Goal: Task Accomplishment & Management: Manage account settings

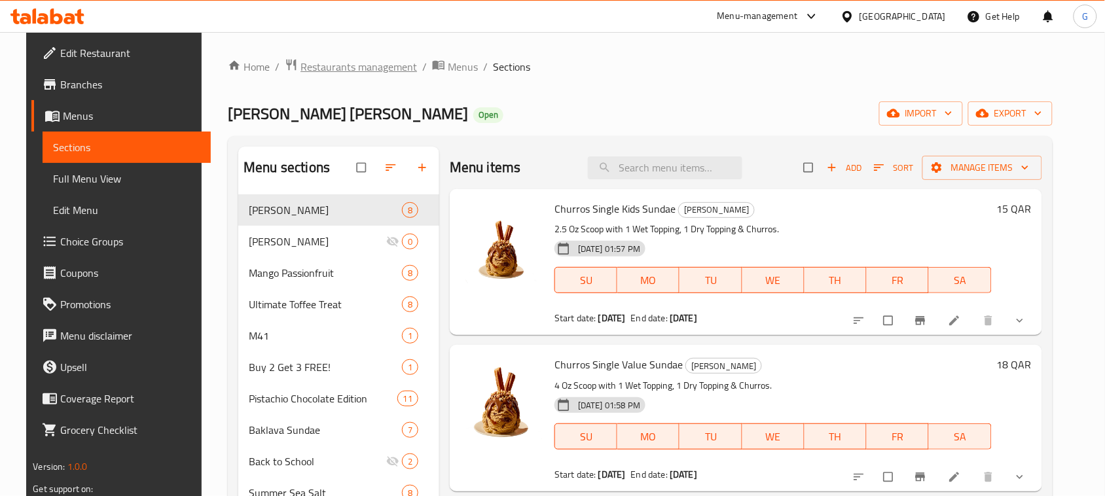
click at [328, 69] on span "Restaurants management" at bounding box center [358, 67] width 117 height 16
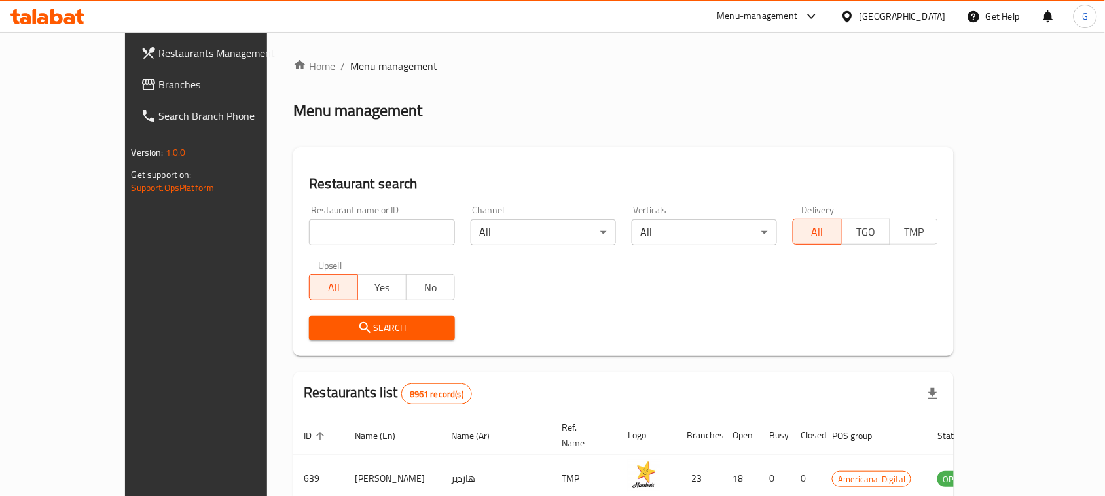
click at [940, 18] on div "Qatar" at bounding box center [902, 16] width 86 height 14
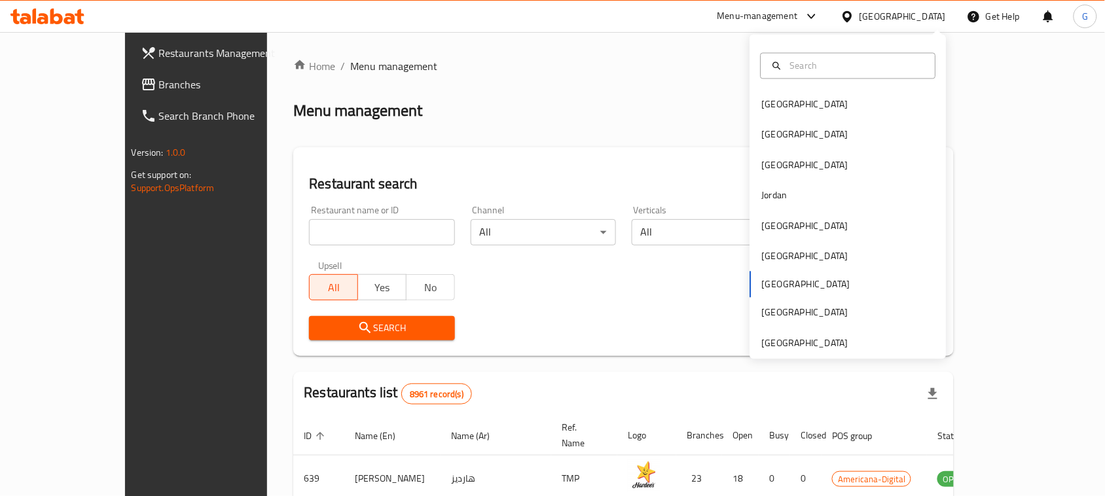
click at [770, 282] on div "Bahrain Egypt Iraq Jordan Kuwait Oman Qatar Saudi Arabia United Arab Emirates" at bounding box center [848, 224] width 196 height 269
click at [776, 135] on div "[GEOGRAPHIC_DATA]" at bounding box center [804, 135] width 107 height 30
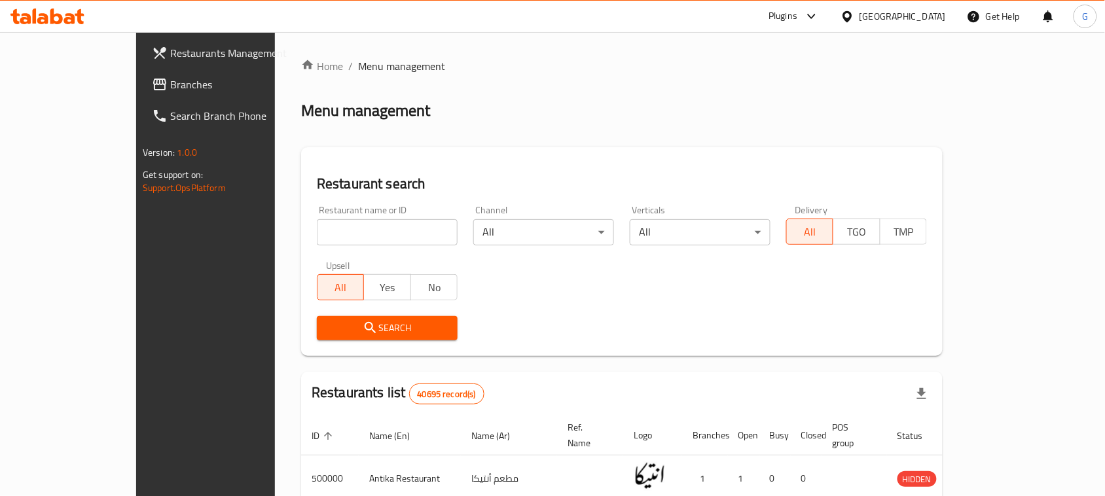
click at [317, 230] on input "search" at bounding box center [387, 232] width 141 height 26
paste input "654470"
type input "654470"
click at [364, 336] on button "Search" at bounding box center [387, 328] width 141 height 24
click at [364, 336] on div at bounding box center [552, 248] width 1105 height 496
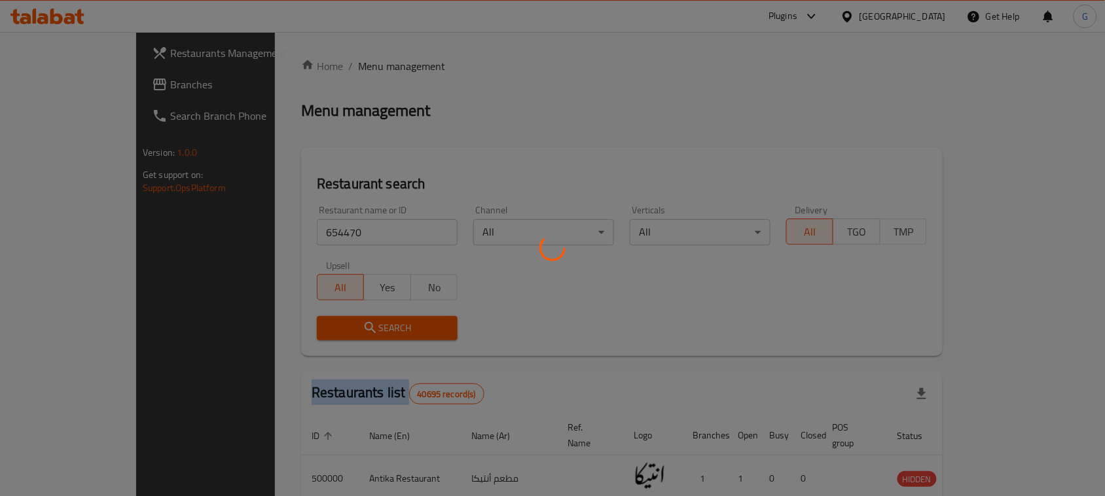
click at [364, 336] on div at bounding box center [552, 248] width 1105 height 496
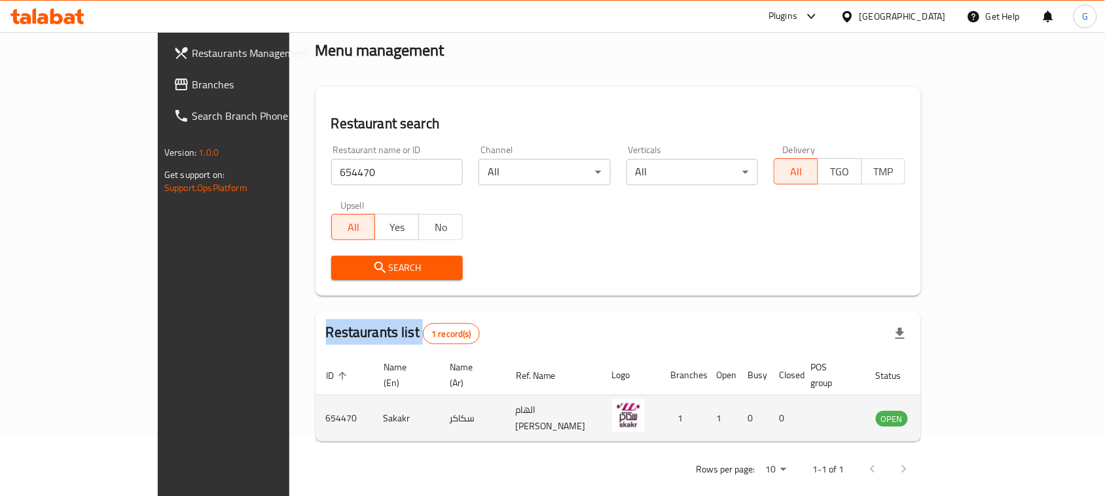
scroll to position [62, 0]
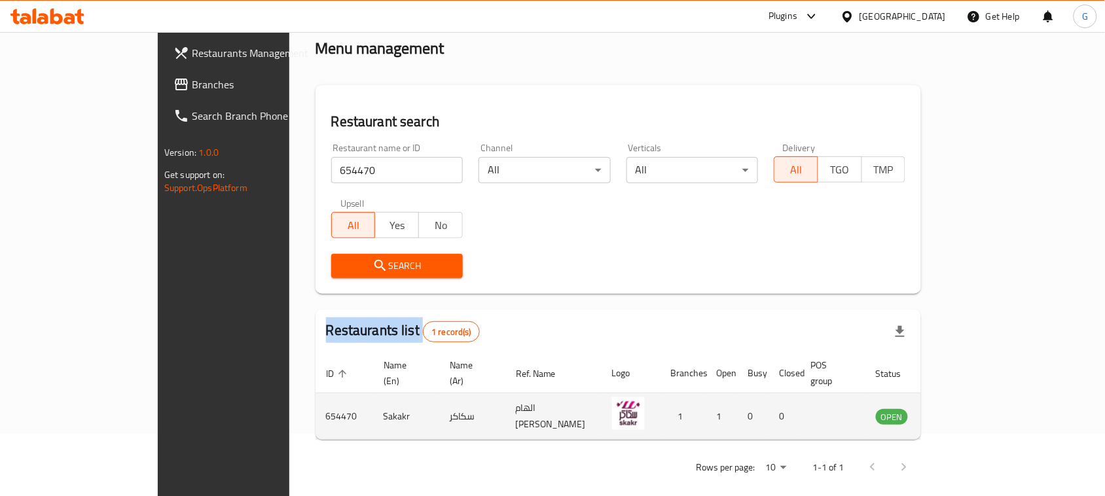
click at [960, 408] on icon "enhanced table" at bounding box center [953, 416] width 16 height 16
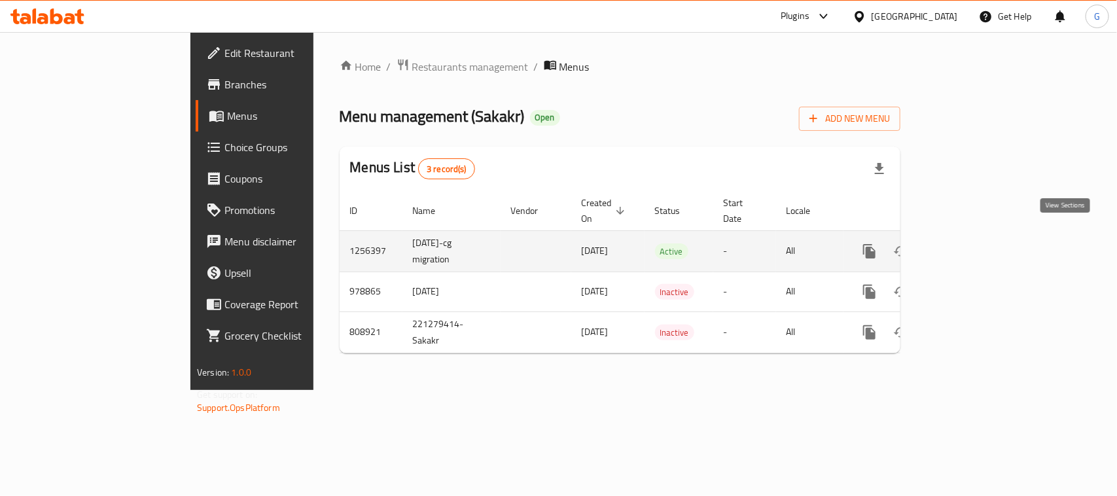
click at [972, 244] on icon "enhanced table" at bounding box center [964, 252] width 16 height 16
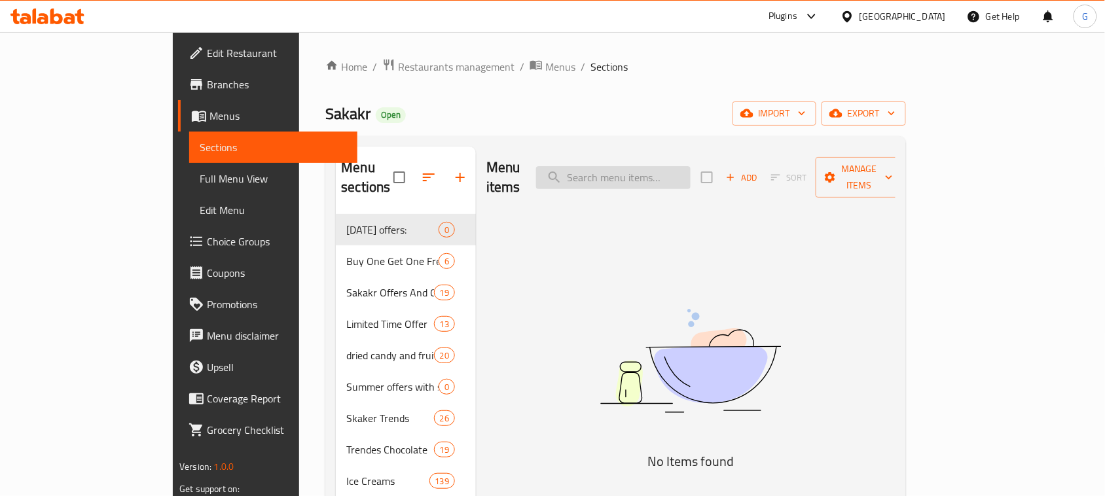
click at [691, 170] on input "search" at bounding box center [613, 177] width 154 height 23
paste input "ريسيز"
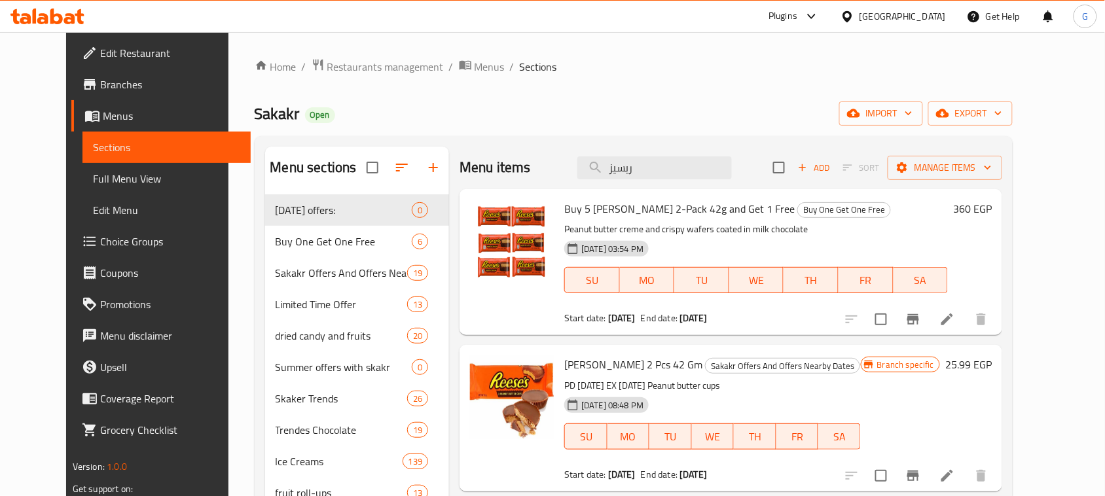
type input "ريسيز"
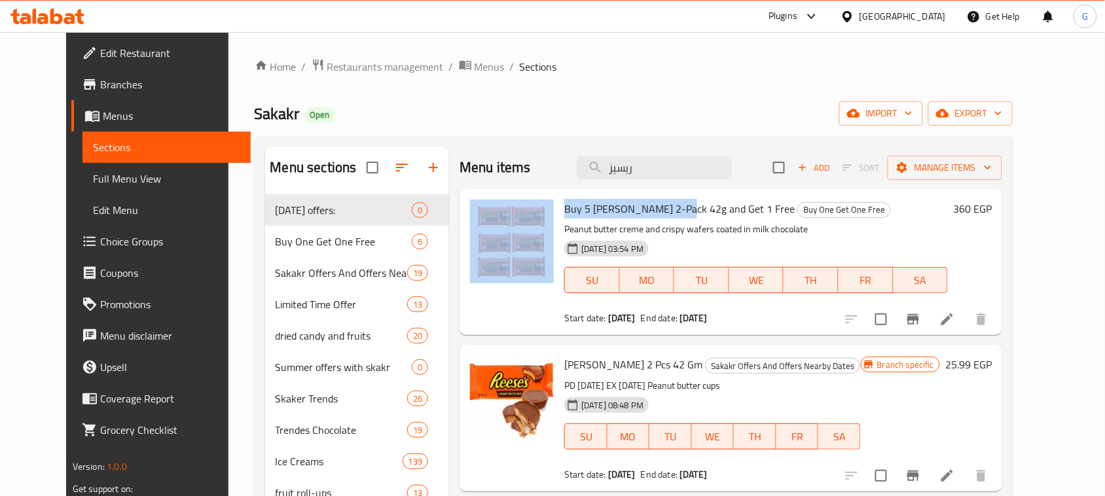
drag, startPoint x: 661, startPoint y: 208, endPoint x: 539, endPoint y: 211, distance: 122.5
click at [539, 211] on div "Buy 5 Reese's 2-Pack 42g and Get 1 Free Buy One Get One Free Peanut butter crem…" at bounding box center [731, 262] width 532 height 136
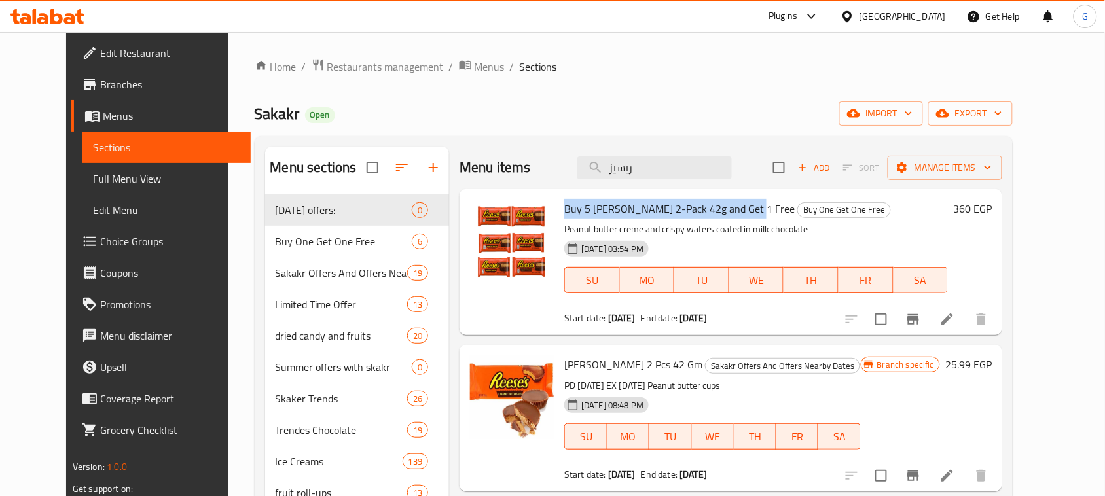
drag, startPoint x: 730, startPoint y: 209, endPoint x: 542, endPoint y: 206, distance: 187.9
click at [559, 206] on div "Buy 5 Reese's 2-Pack 42g and Get 1 Free Buy One Get One Free Peanut butter crem…" at bounding box center [756, 262] width 394 height 136
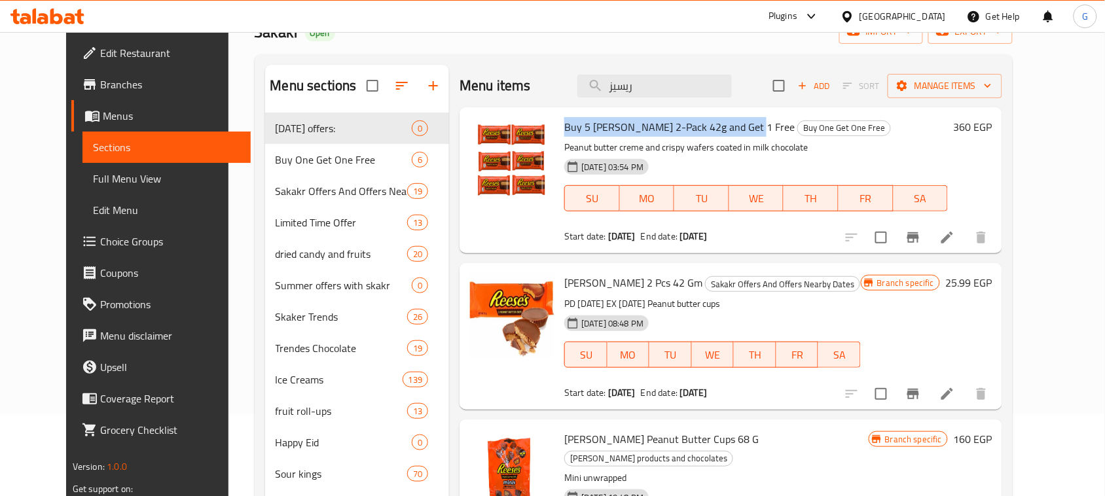
drag, startPoint x: 740, startPoint y: 240, endPoint x: 535, endPoint y: 236, distance: 204.3
click at [535, 236] on div "Buy 5 Reese's 2-Pack 42g and Get 1 Free Buy One Get One Free Peanut butter crem…" at bounding box center [731, 181] width 532 height 136
click at [524, 228] on div at bounding box center [512, 181] width 94 height 136
drag, startPoint x: 746, startPoint y: 239, endPoint x: 541, endPoint y: 240, distance: 205.5
click at [541, 240] on div "Buy 5 Reese's 2-Pack 42g and Get 1 Free Buy One Get One Free Peanut butter crem…" at bounding box center [731, 181] width 532 height 136
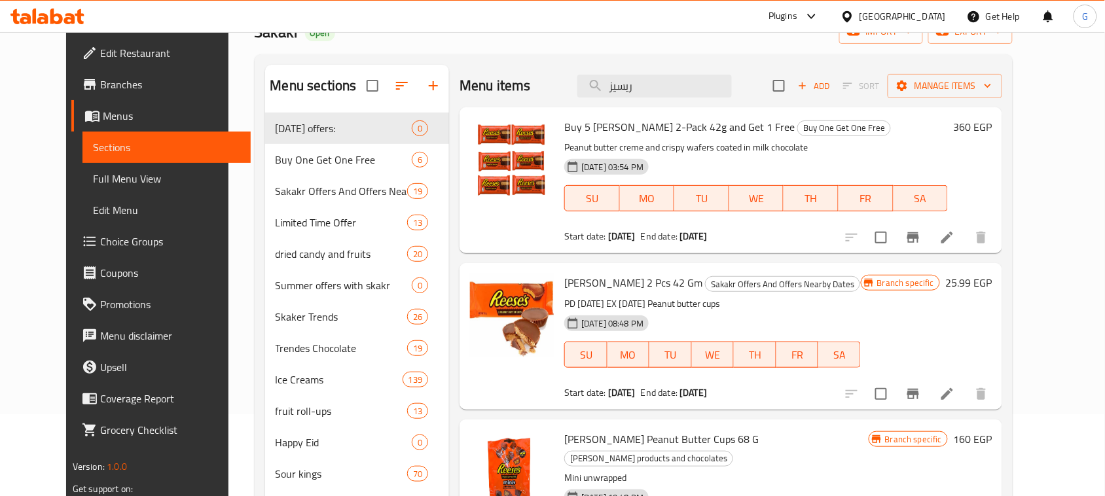
click at [782, 250] on div "Buy 5 Reese's 2-Pack 42g and Get 1 Free Buy One Get One Free Peanut butter crem…" at bounding box center [731, 180] width 543 height 146
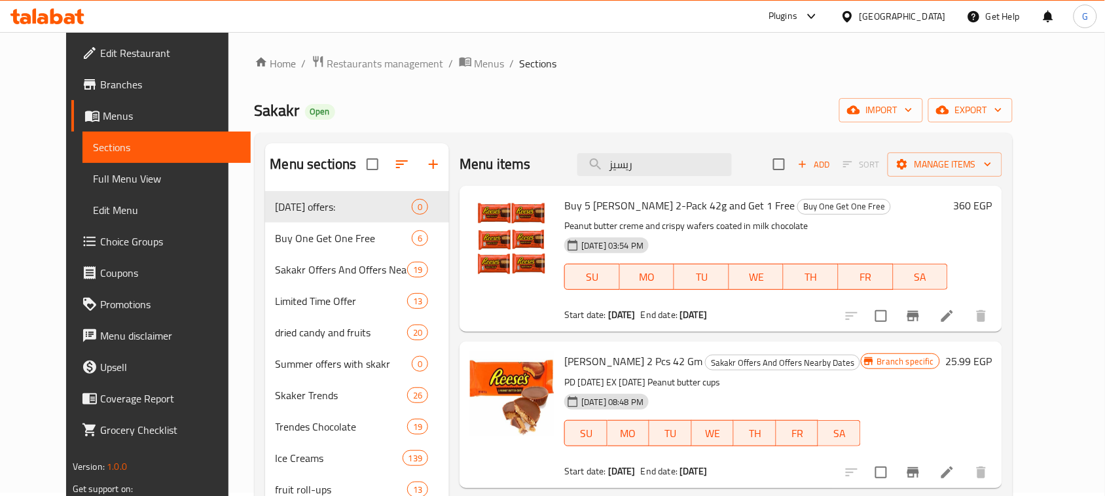
scroll to position [0, 0]
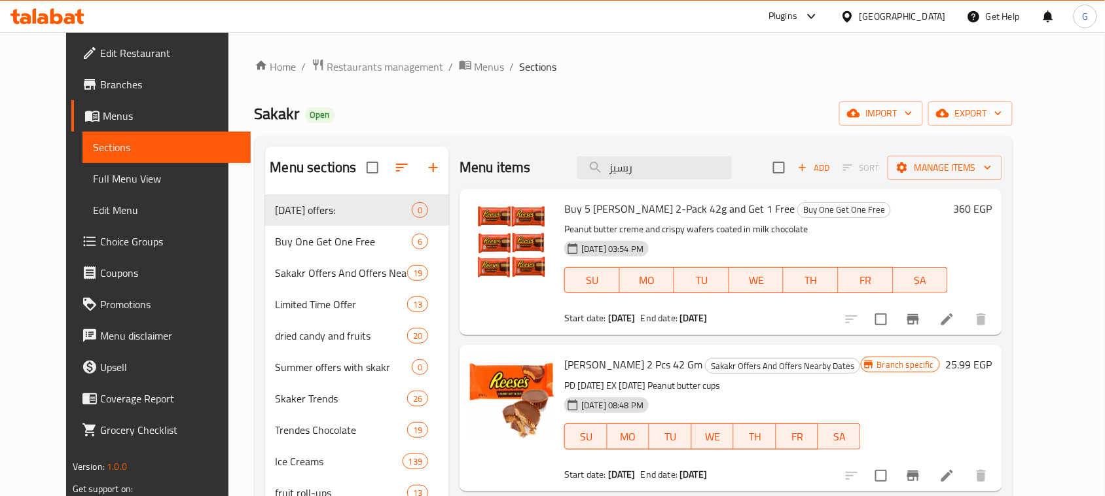
click at [100, 82] on span "Branches" at bounding box center [170, 85] width 140 height 16
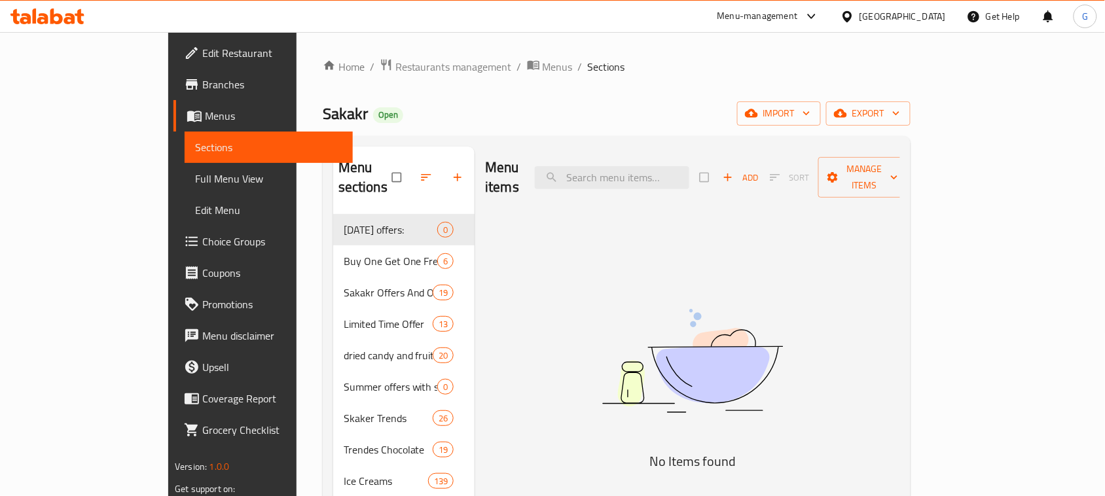
click at [202, 80] on span "Branches" at bounding box center [272, 85] width 140 height 16
